Goal: Obtain resource: Download file/media

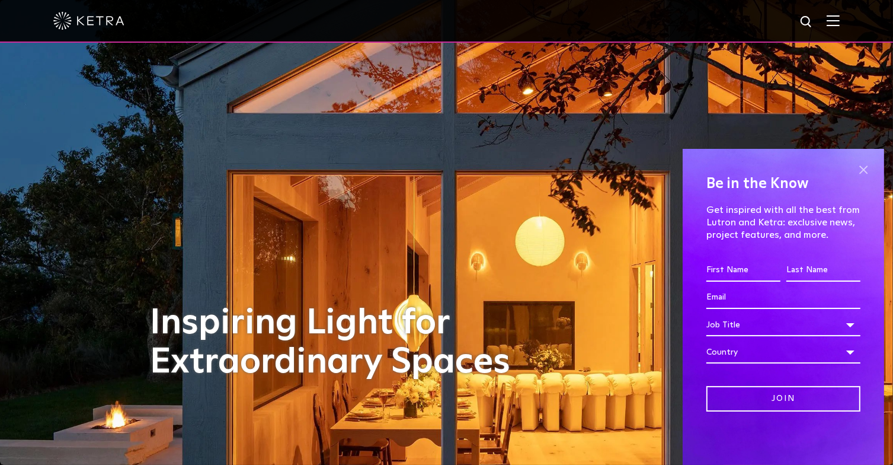
click at [864, 172] on span at bounding box center [863, 170] width 18 height 18
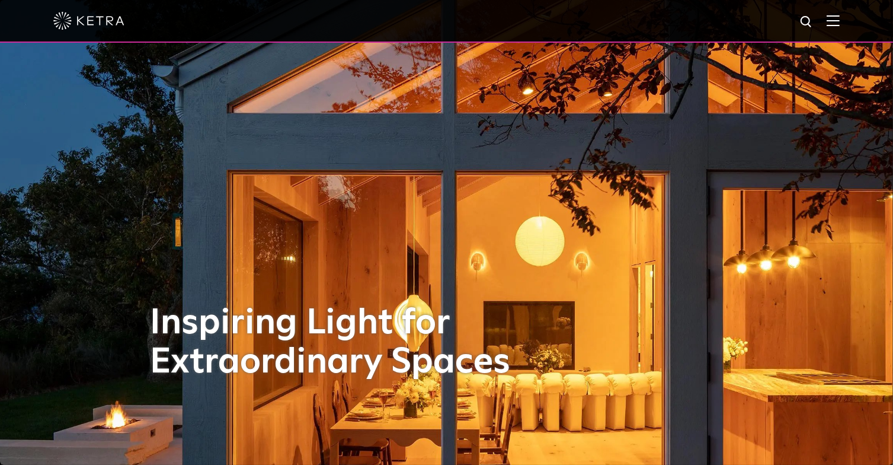
click at [840, 21] on img at bounding box center [833, 20] width 13 height 11
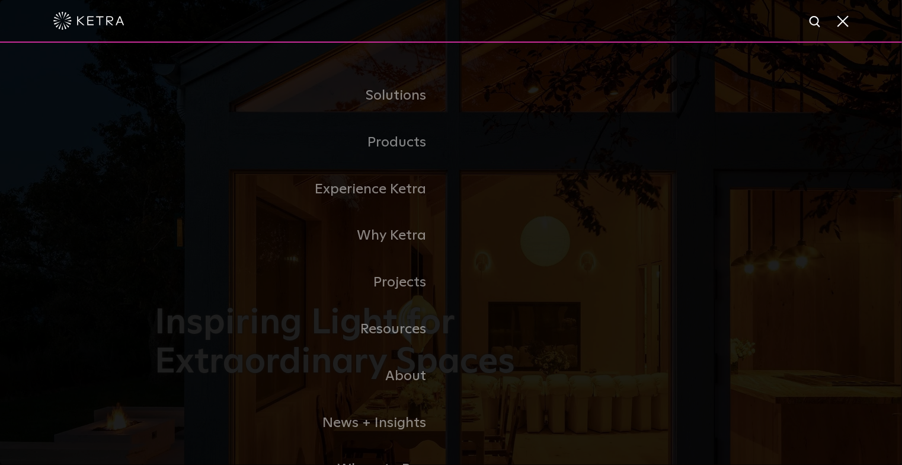
drag, startPoint x: 502, startPoint y: 160, endPoint x: 508, endPoint y: 162, distance: 6.4
click at [0, 0] on link "Residential Products" at bounding box center [0, 0] width 0 height 0
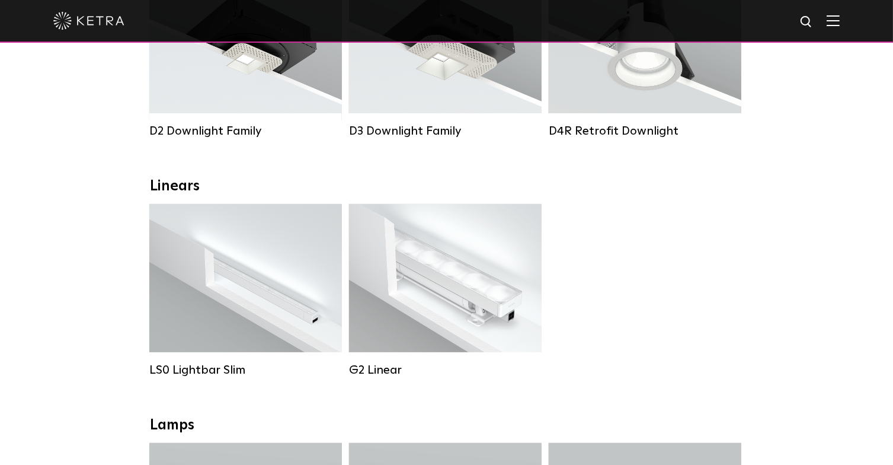
scroll to position [355, 0]
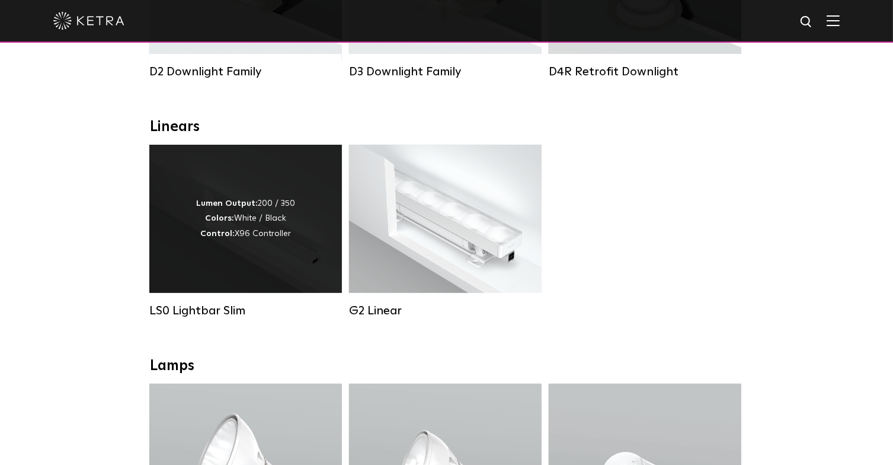
click at [324, 267] on div "Lumen Output: 200 / 350 Colors: White / Black Control: X96 Controller" at bounding box center [245, 219] width 193 height 148
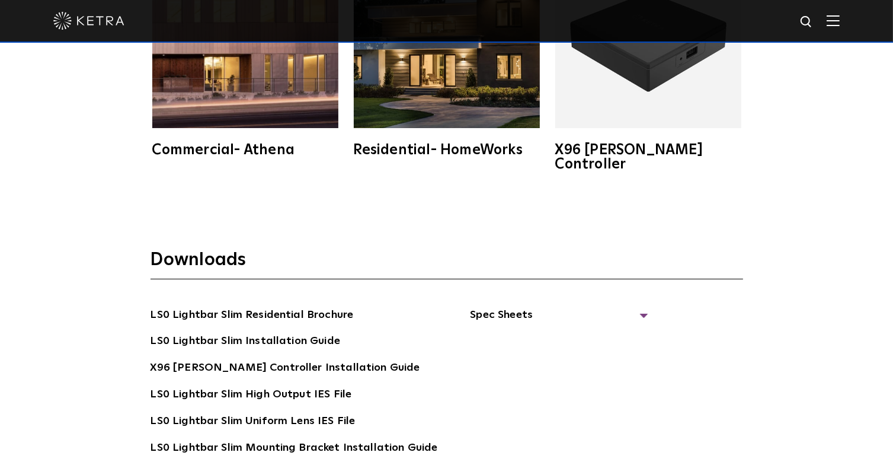
scroll to position [2133, 0]
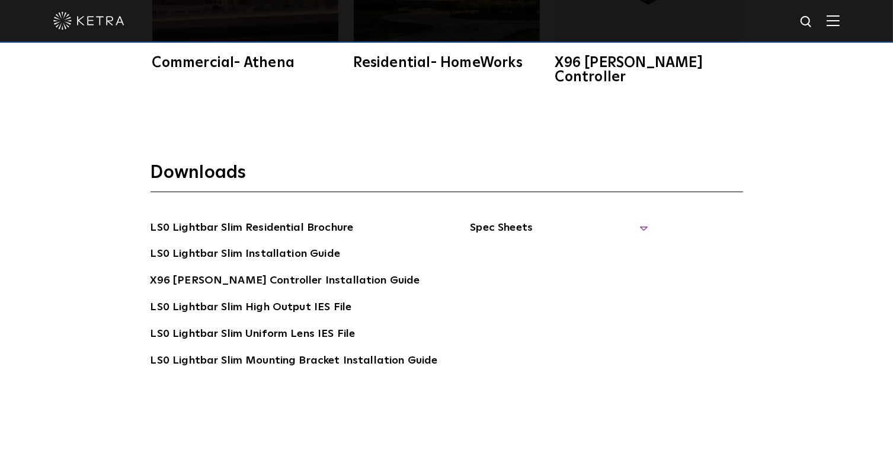
click at [521, 219] on span "Spec Sheets" at bounding box center [559, 232] width 178 height 26
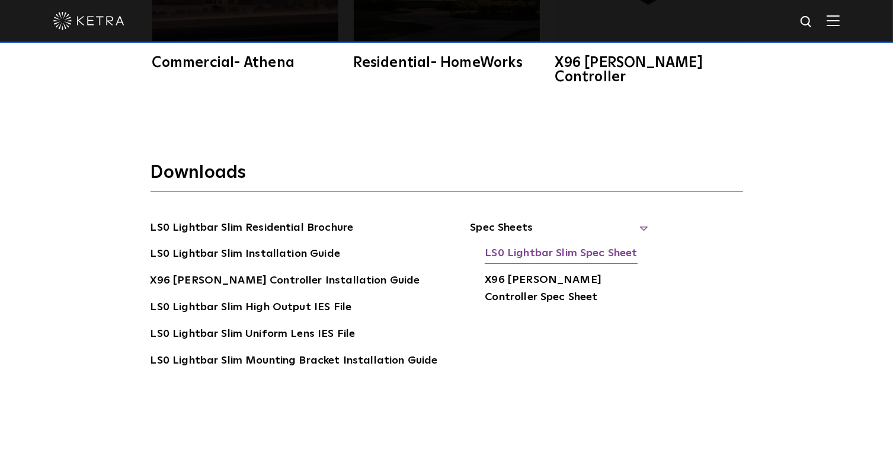
click at [540, 245] on link "LS0 Lightbar Slim Spec Sheet" at bounding box center [561, 254] width 152 height 19
